Goal: Task Accomplishment & Management: Use online tool/utility

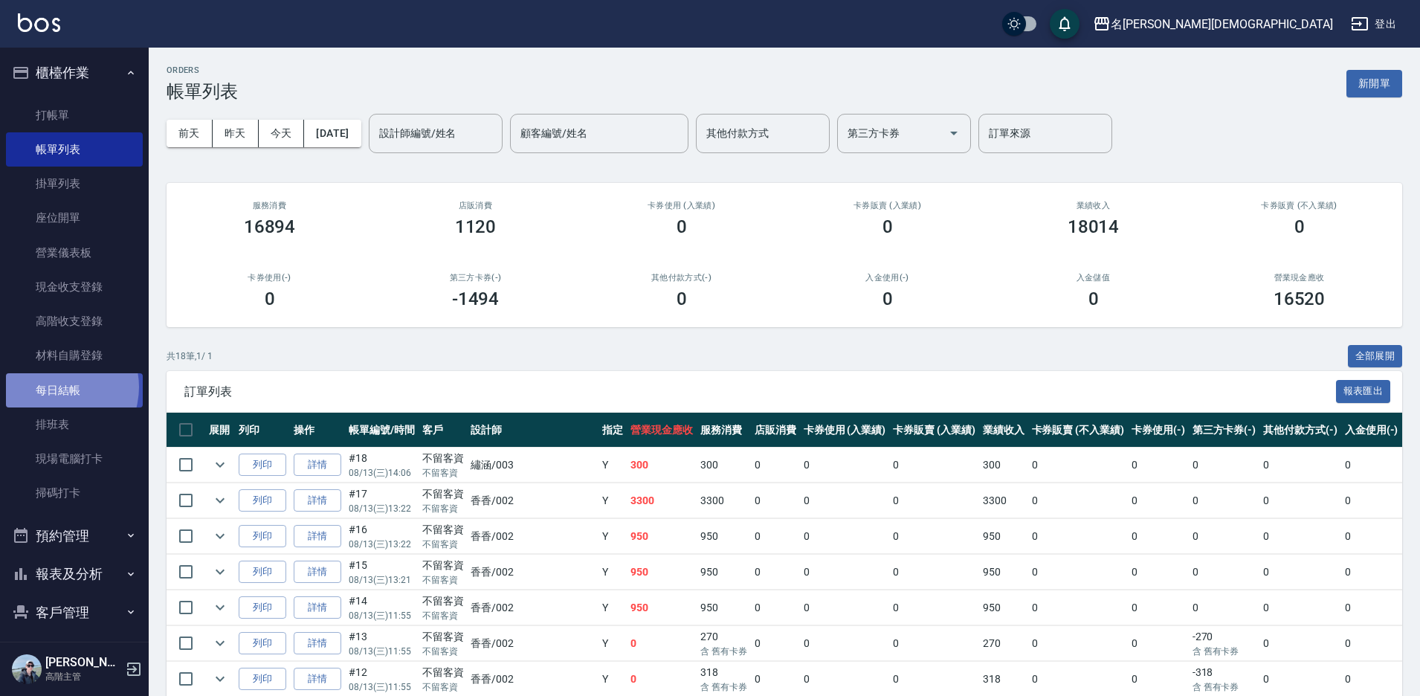
click at [56, 387] on link "每日結帳" at bounding box center [74, 390] width 137 height 34
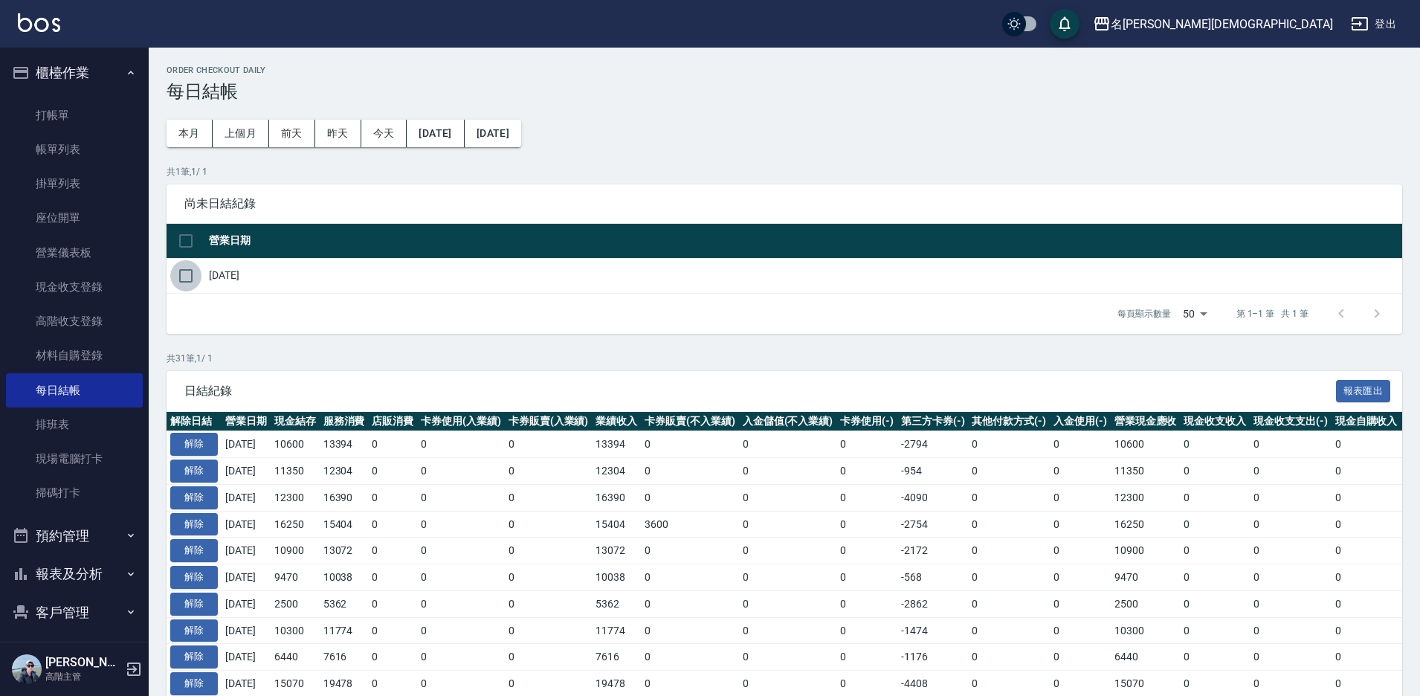
click at [182, 274] on input "checkbox" at bounding box center [185, 275] width 31 height 31
checkbox input "true"
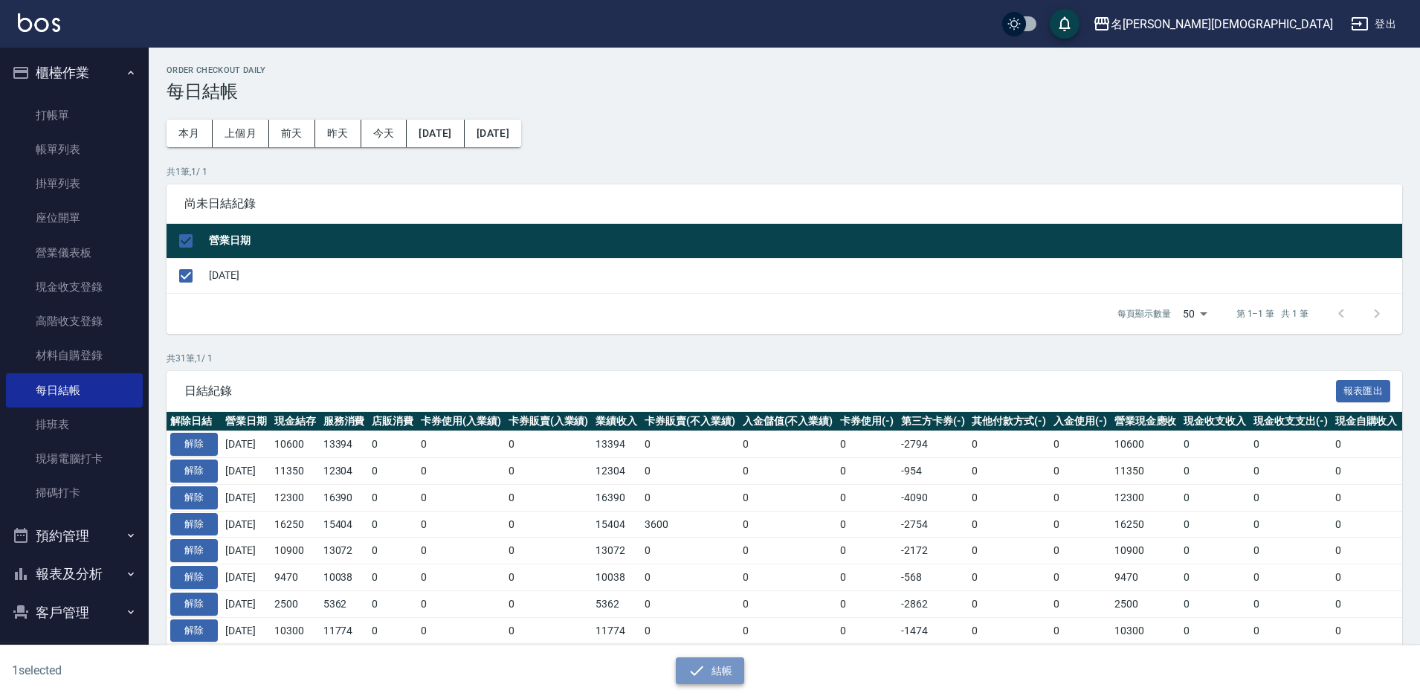
click at [720, 665] on button "結帳" at bounding box center [710, 671] width 69 height 28
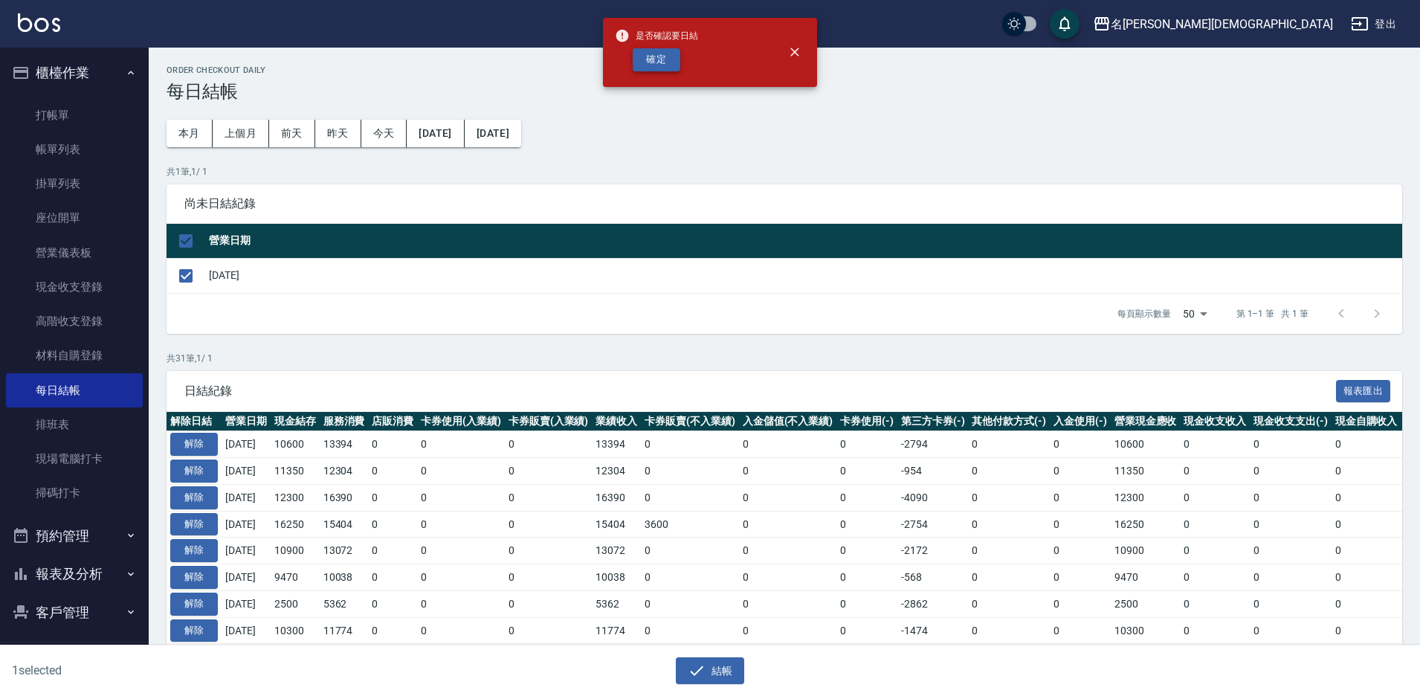
click at [637, 58] on button "確定" at bounding box center [657, 59] width 48 height 23
checkbox input "false"
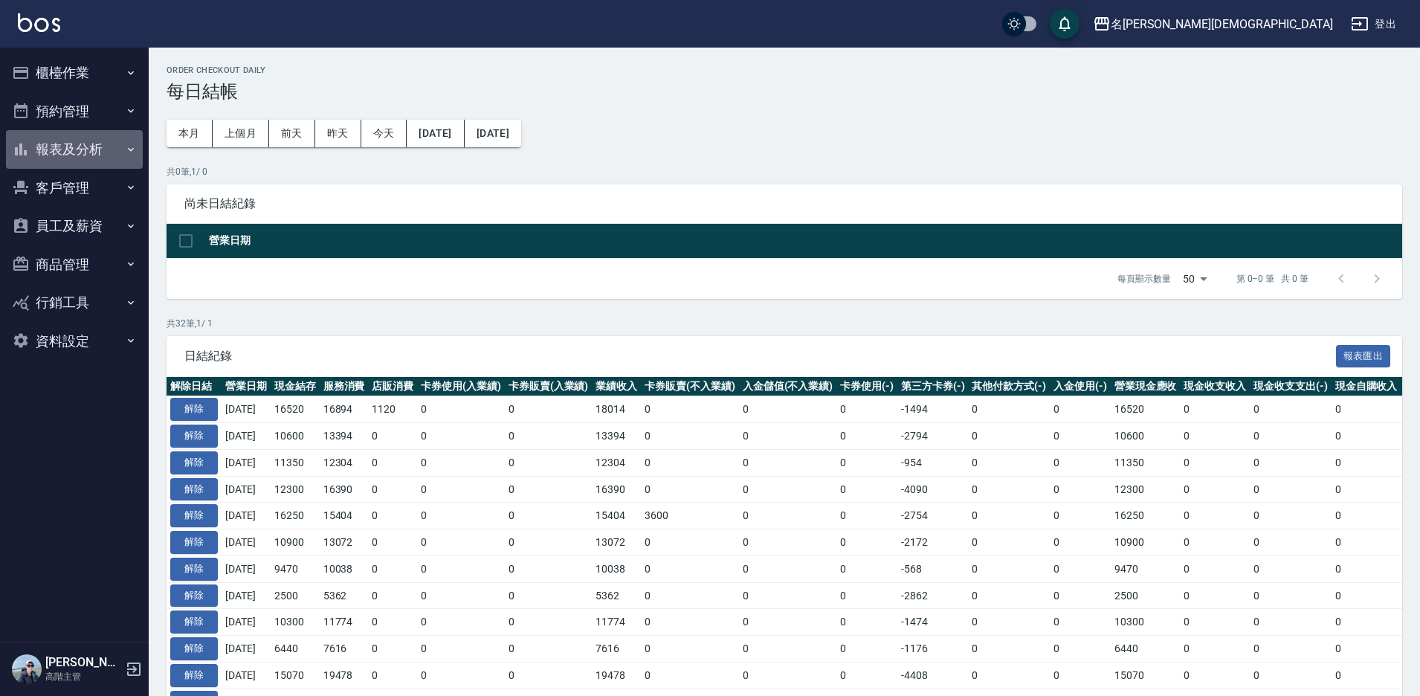
click at [67, 147] on button "報表及分析" at bounding box center [74, 149] width 137 height 39
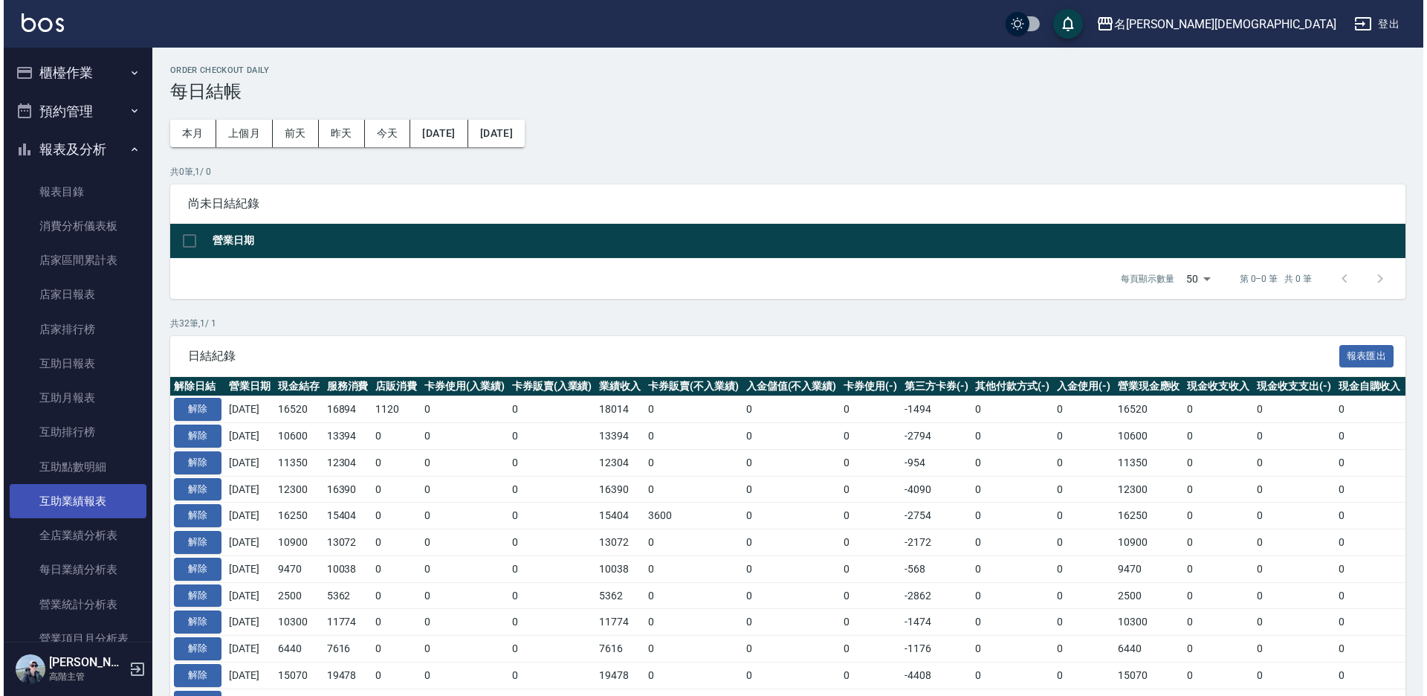
scroll to position [520, 0]
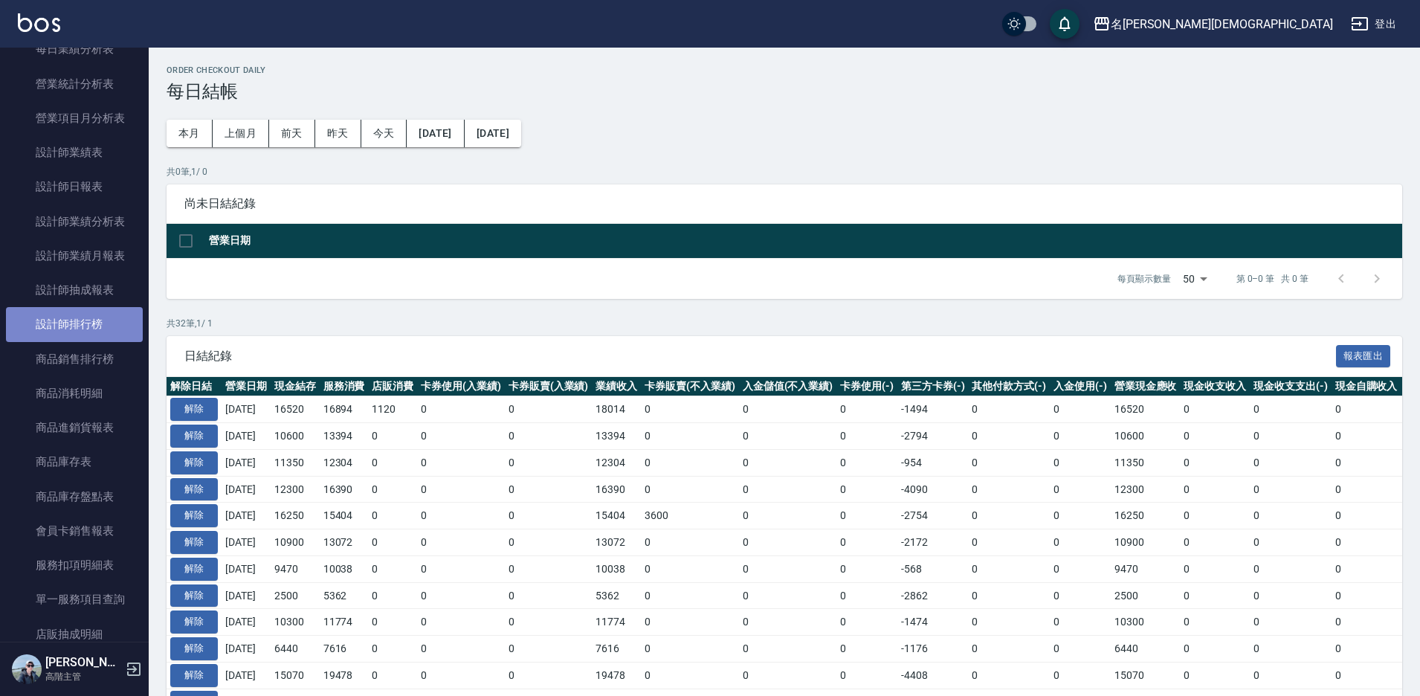
drag, startPoint x: 76, startPoint y: 330, endPoint x: 127, endPoint y: 329, distance: 51.3
click at [77, 329] on link "設計師排行榜" at bounding box center [74, 324] width 137 height 34
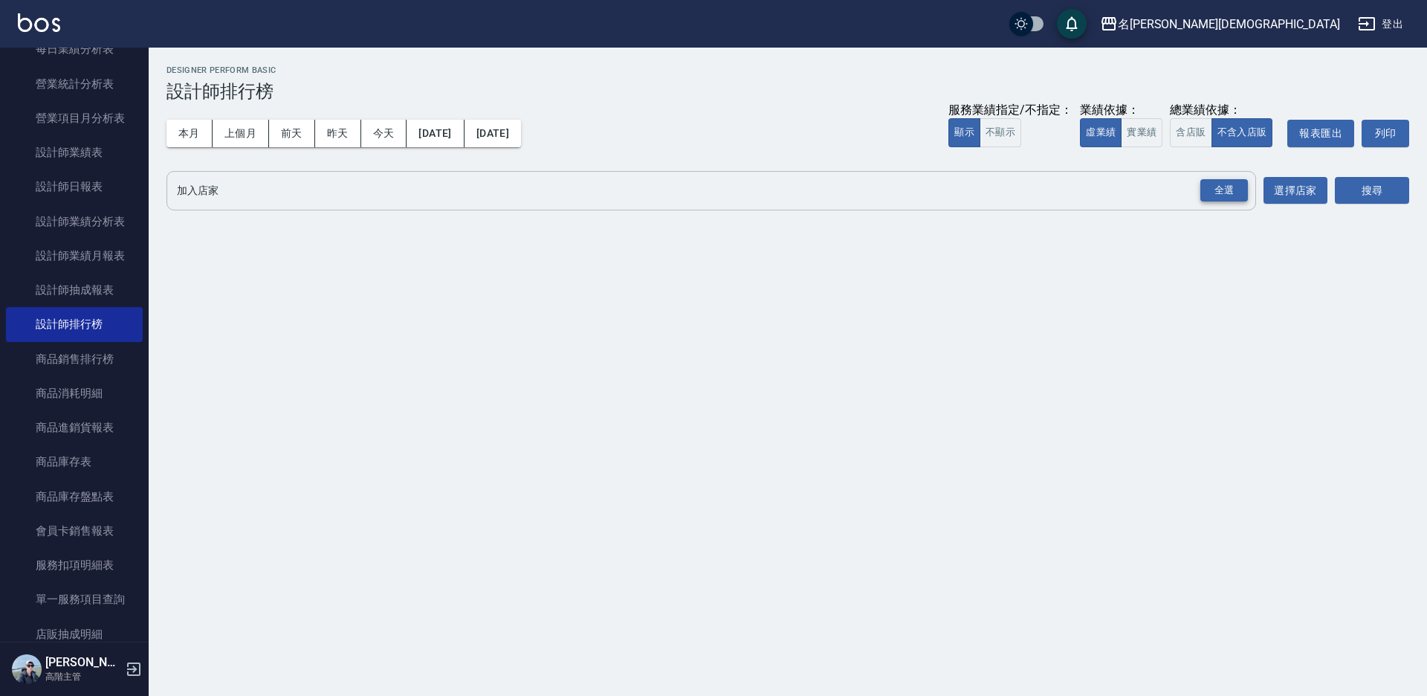
click at [1221, 198] on div "全選" at bounding box center [1224, 190] width 48 height 23
drag, startPoint x: 1190, startPoint y: 127, endPoint x: 1276, endPoint y: 137, distance: 86.8
click at [1189, 127] on button "含店販" at bounding box center [1191, 132] width 42 height 29
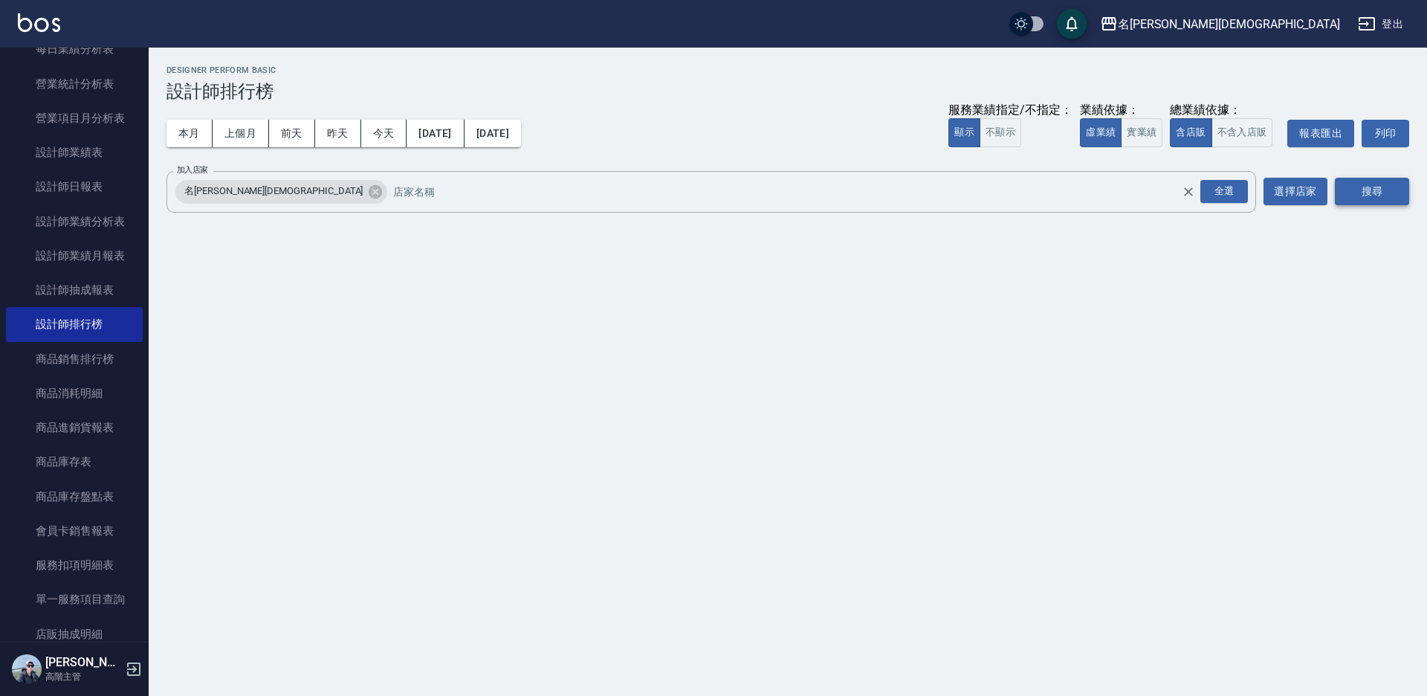
click at [1374, 194] on button "搜尋" at bounding box center [1372, 192] width 74 height 28
